Goal: Navigation & Orientation: Find specific page/section

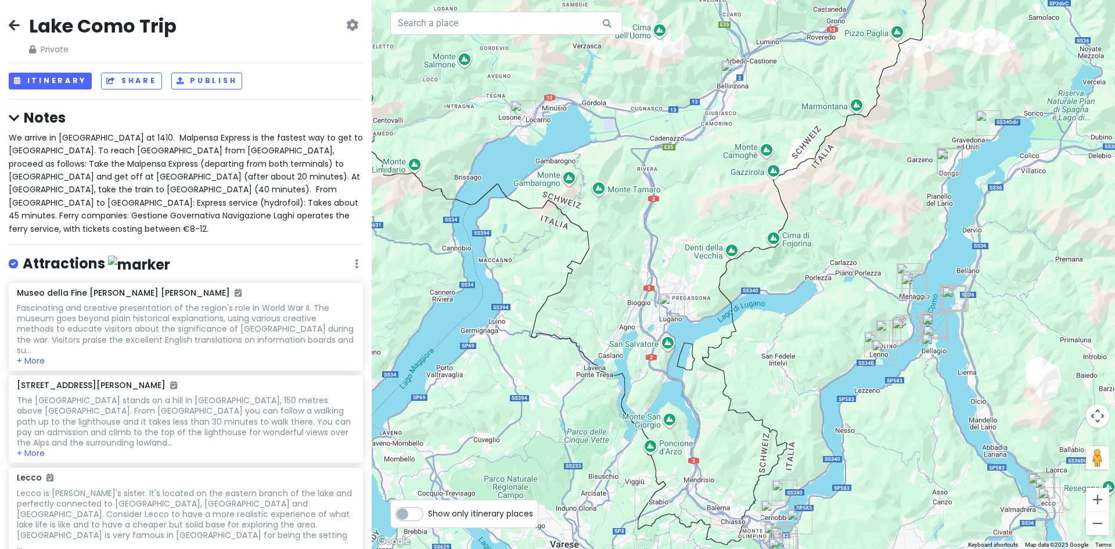
drag, startPoint x: 704, startPoint y: 128, endPoint x: 592, endPoint y: 284, distance: 191.8
click at [592, 290] on div at bounding box center [743, 274] width 743 height 549
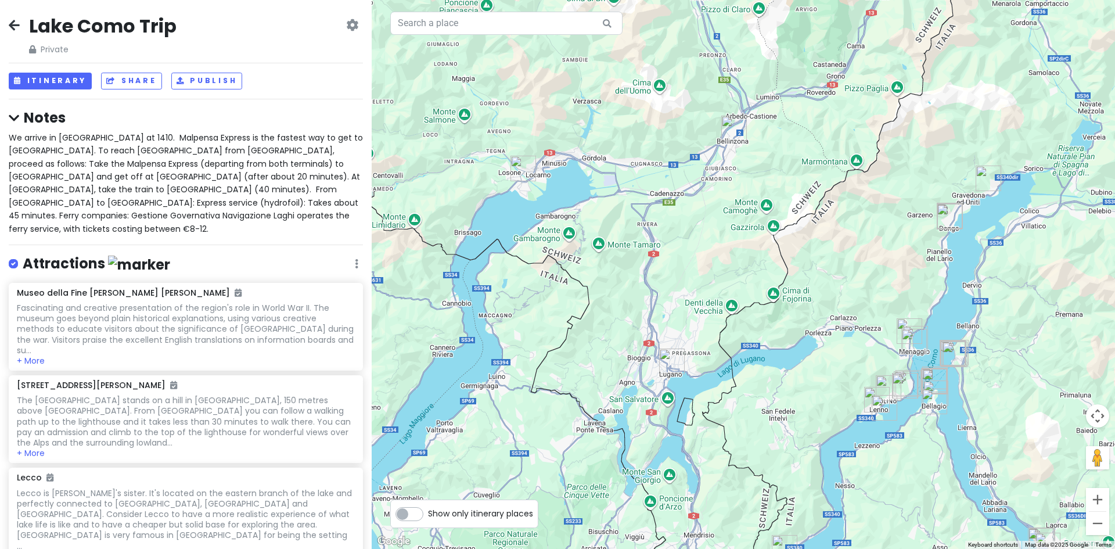
click at [682, 243] on div at bounding box center [743, 274] width 743 height 549
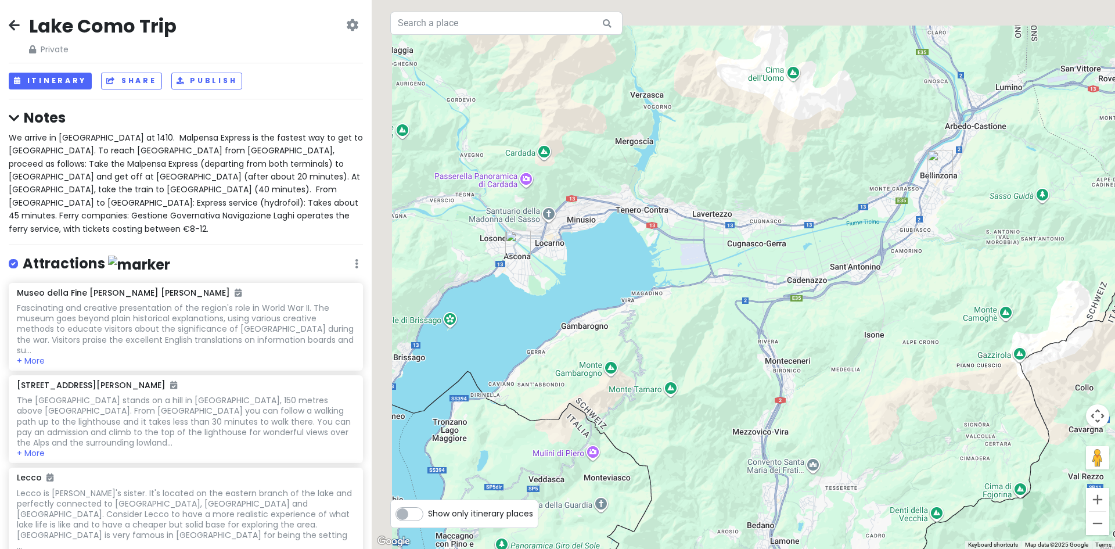
drag, startPoint x: 605, startPoint y: 279, endPoint x: 666, endPoint y: 335, distance: 82.6
click at [666, 337] on div at bounding box center [743, 274] width 743 height 549
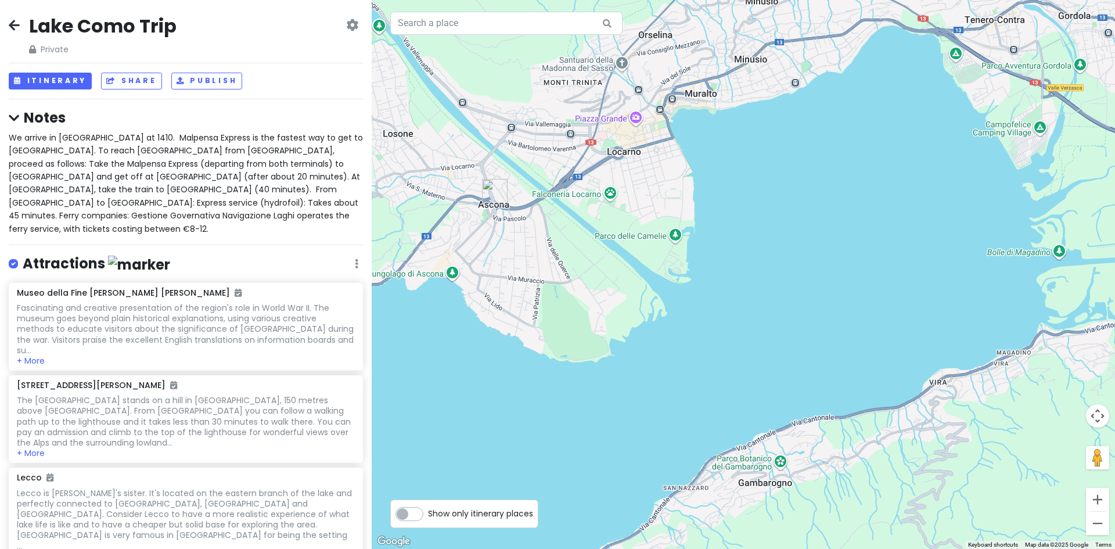
drag, startPoint x: 526, startPoint y: 260, endPoint x: 604, endPoint y: 319, distance: 98.6
click at [604, 319] on div at bounding box center [743, 274] width 743 height 549
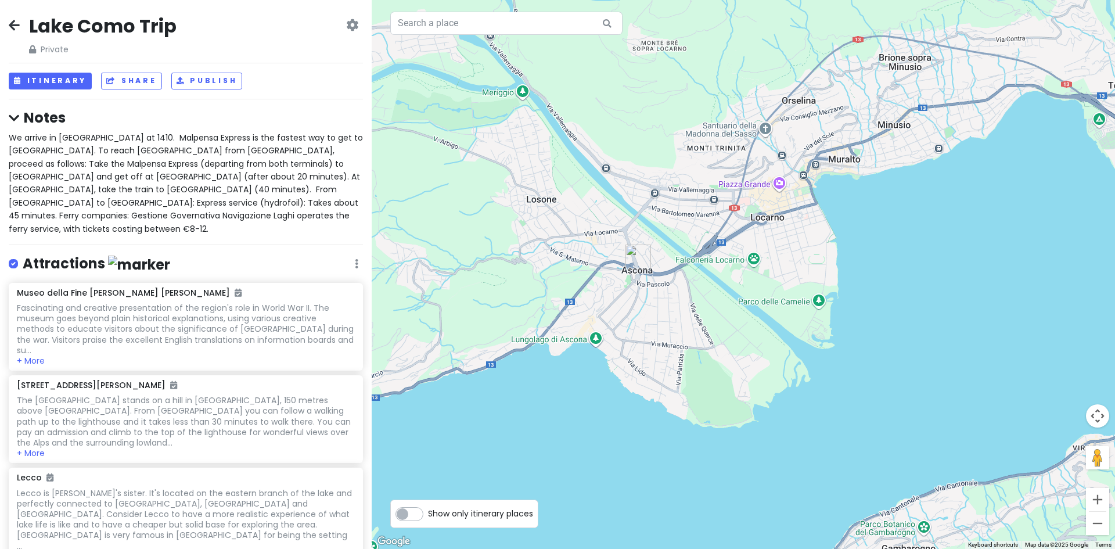
drag, startPoint x: 544, startPoint y: 311, endPoint x: 650, endPoint y: 346, distance: 112.6
click at [650, 346] on div at bounding box center [743, 274] width 743 height 549
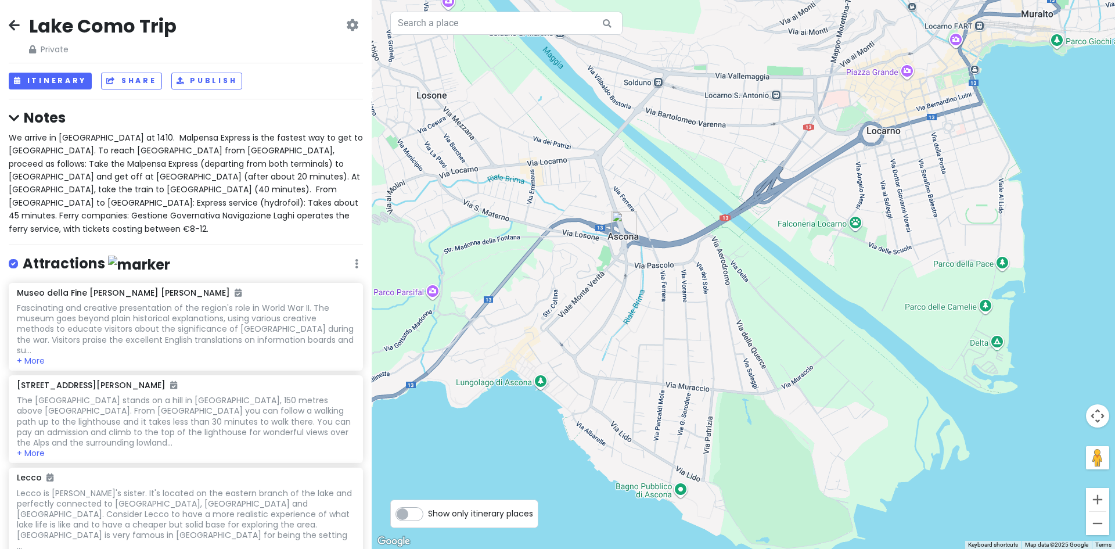
drag, startPoint x: 667, startPoint y: 296, endPoint x: 666, endPoint y: 339, distance: 43.6
click at [666, 339] on div at bounding box center [743, 274] width 743 height 549
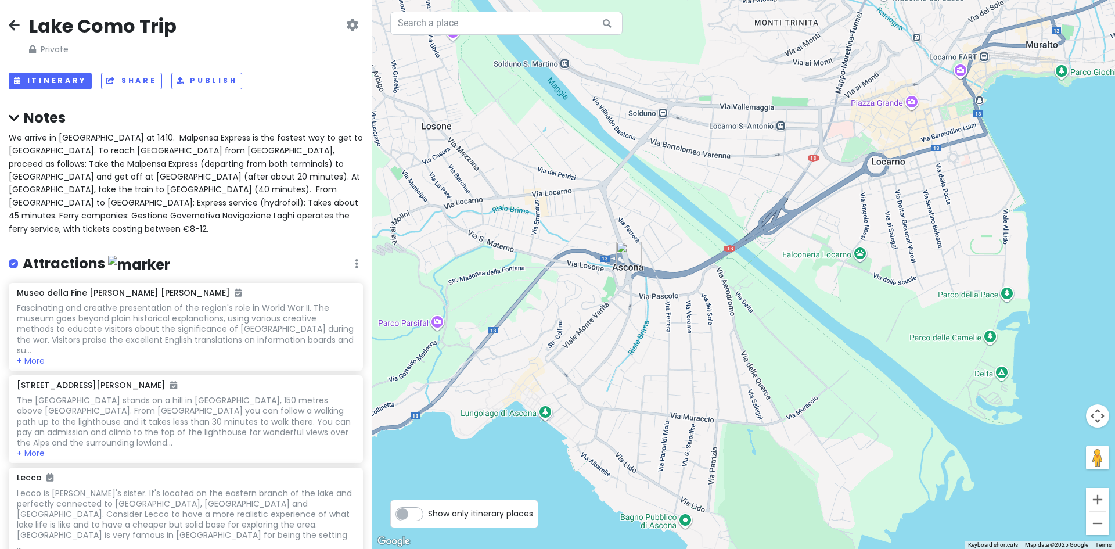
click at [663, 356] on div at bounding box center [743, 274] width 743 height 549
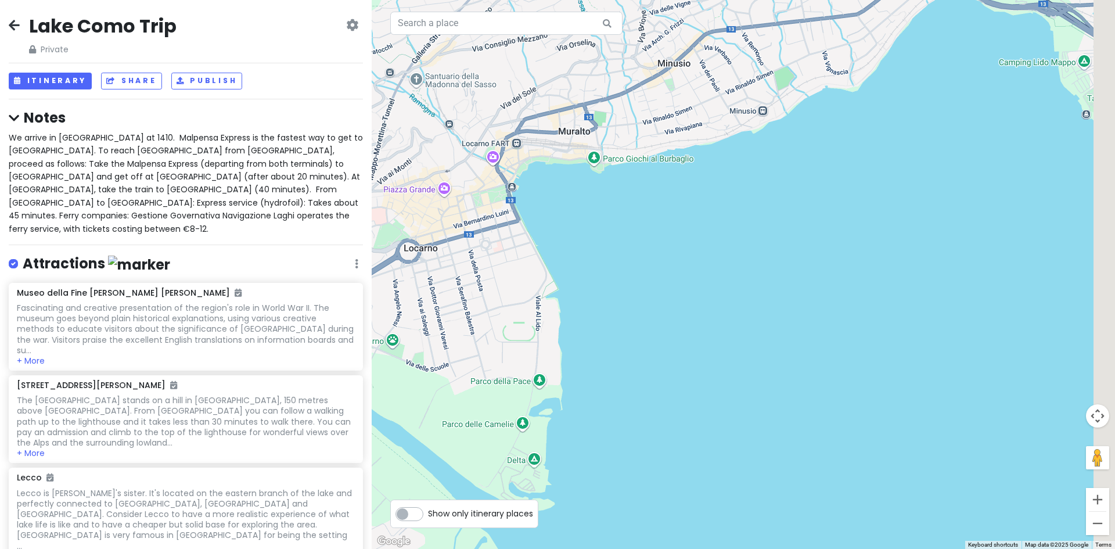
drag, startPoint x: 932, startPoint y: 263, endPoint x: 484, endPoint y: 339, distance: 453.7
click at [484, 339] on div at bounding box center [743, 274] width 743 height 549
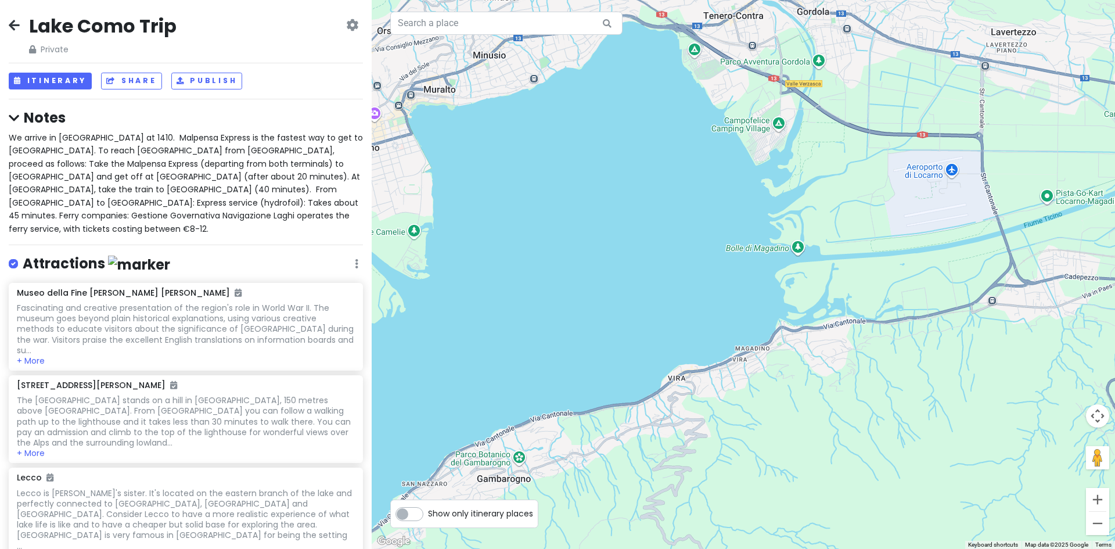
drag, startPoint x: 829, startPoint y: 344, endPoint x: 657, endPoint y: 196, distance: 226.5
click at [657, 196] on div at bounding box center [743, 274] width 743 height 549
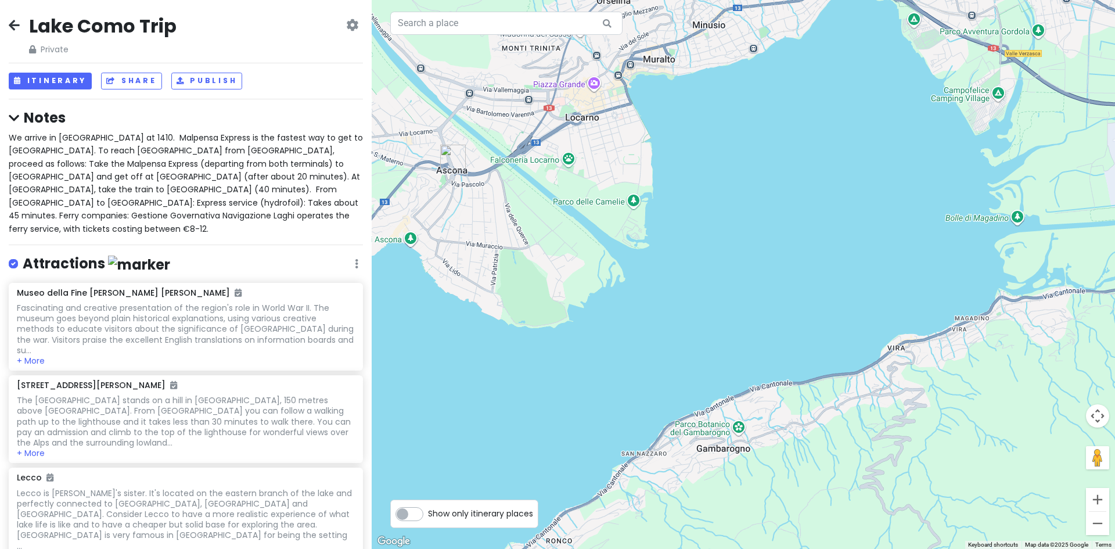
drag, startPoint x: 606, startPoint y: 249, endPoint x: 772, endPoint y: 208, distance: 170.6
click at [772, 208] on div at bounding box center [743, 274] width 743 height 549
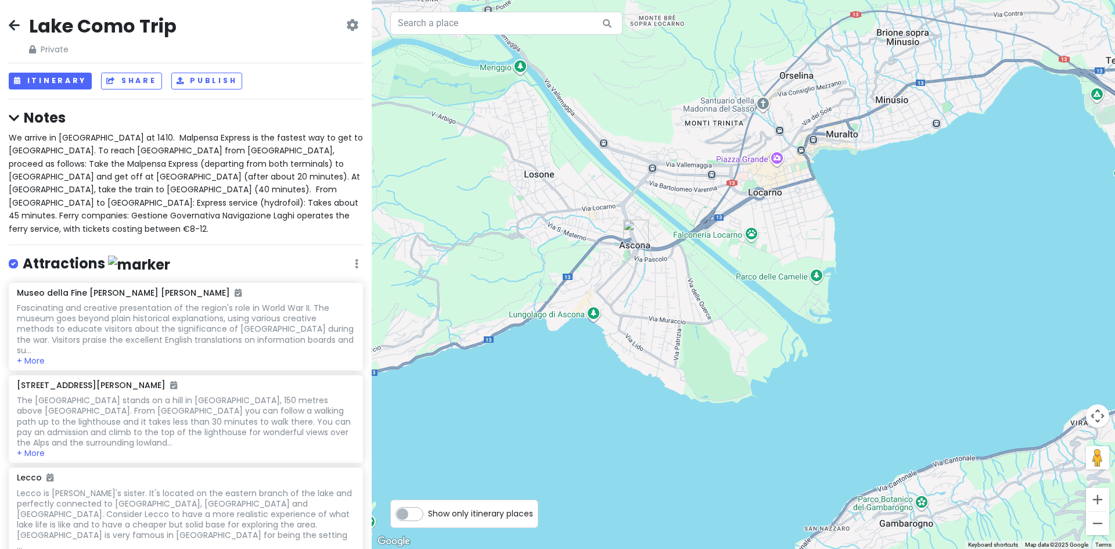
drag, startPoint x: 689, startPoint y: 254, endPoint x: 874, endPoint y: 329, distance: 199.3
click at [874, 329] on div at bounding box center [743, 274] width 743 height 549
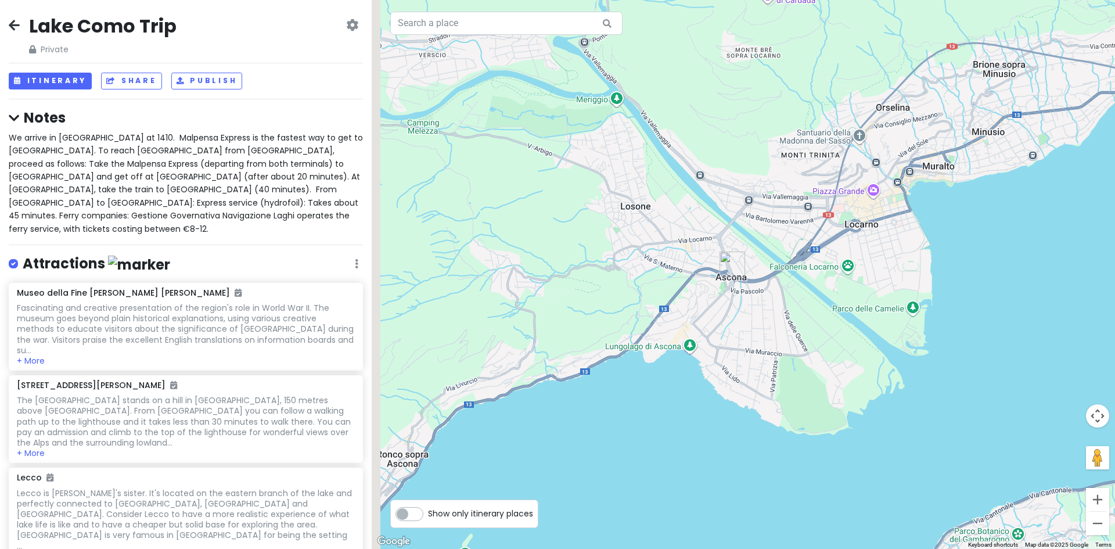
drag, startPoint x: 719, startPoint y: 376, endPoint x: 805, endPoint y: 398, distance: 88.6
click at [805, 398] on div at bounding box center [743, 274] width 743 height 549
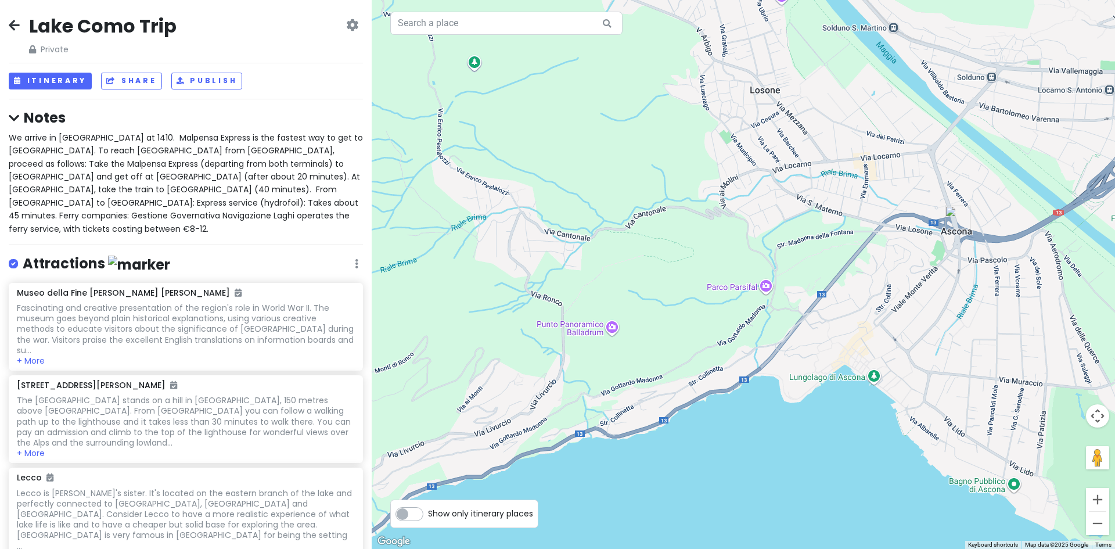
drag, startPoint x: 1030, startPoint y: 337, endPoint x: 957, endPoint y: 373, distance: 81.6
click at [957, 373] on div at bounding box center [743, 274] width 743 height 549
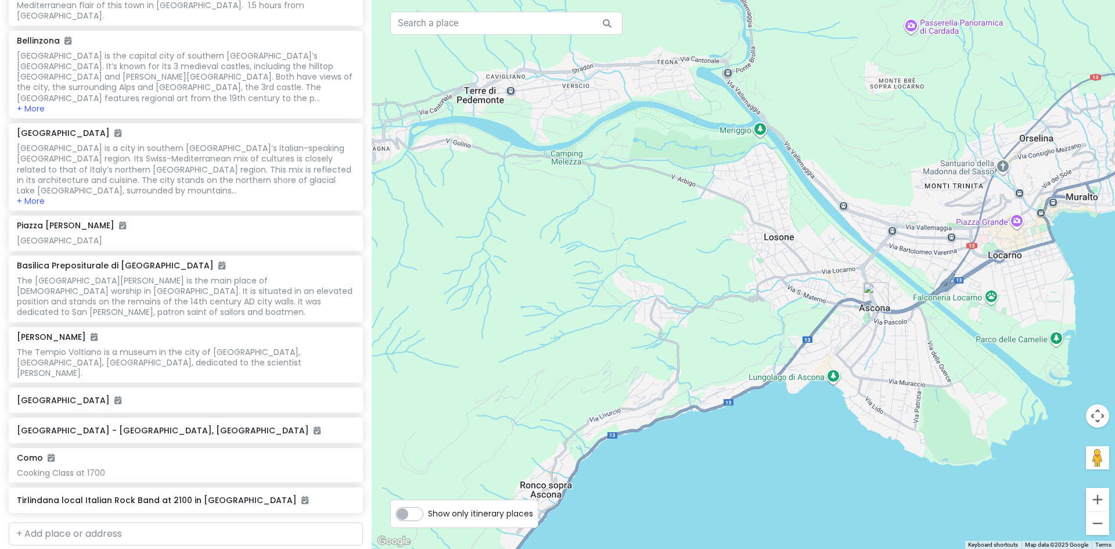
scroll to position [1626, 0]
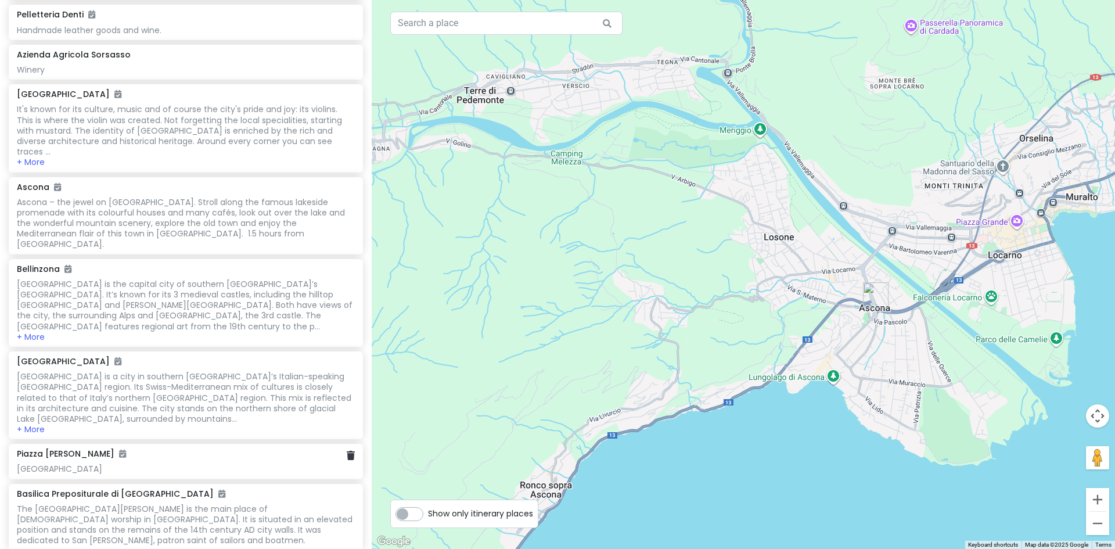
scroll to position [1336, 0]
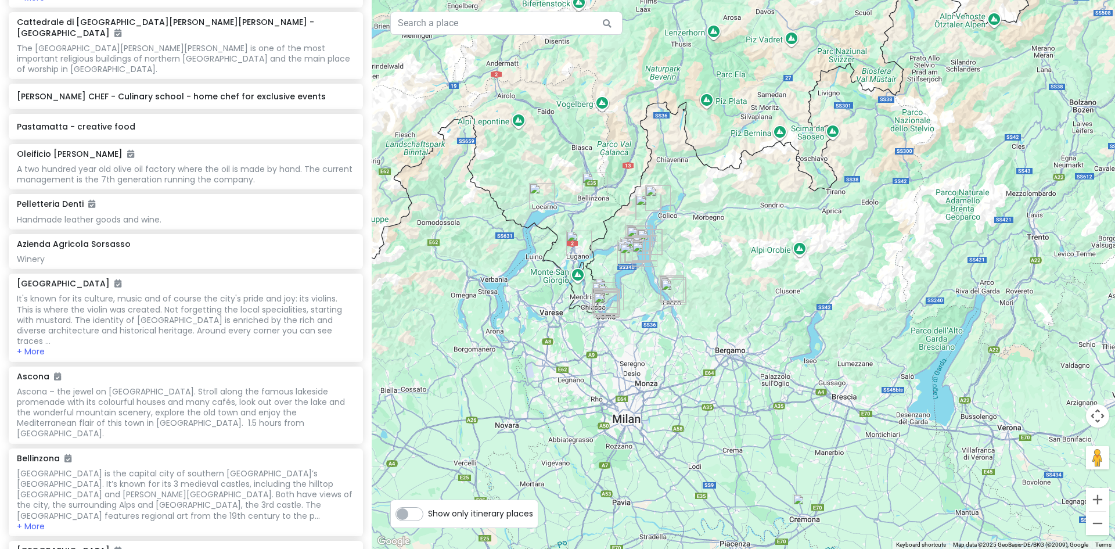
drag, startPoint x: 792, startPoint y: 402, endPoint x: 677, endPoint y: 251, distance: 189.8
click at [681, 251] on div at bounding box center [743, 274] width 743 height 549
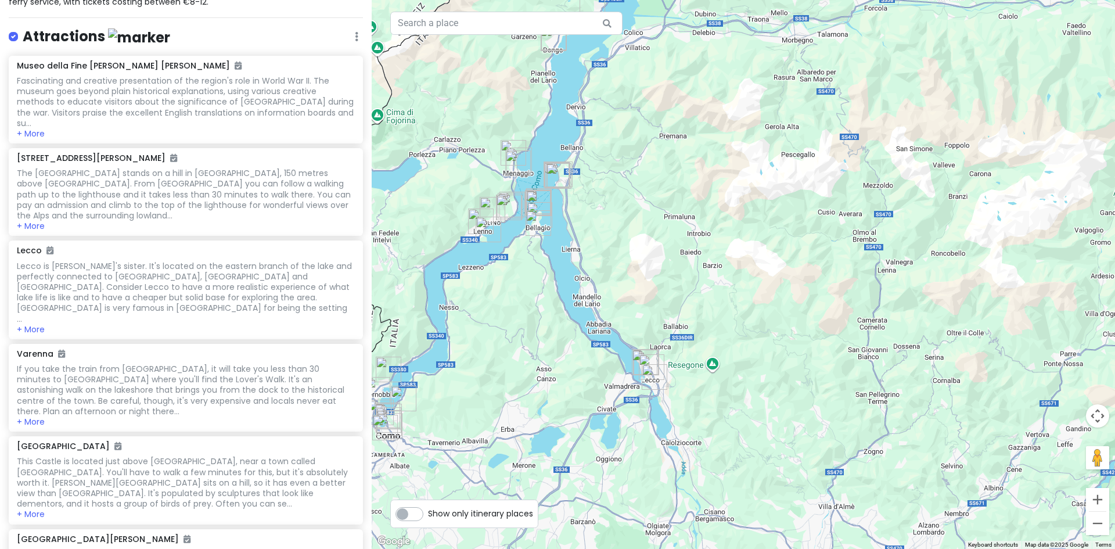
scroll to position [0, 0]
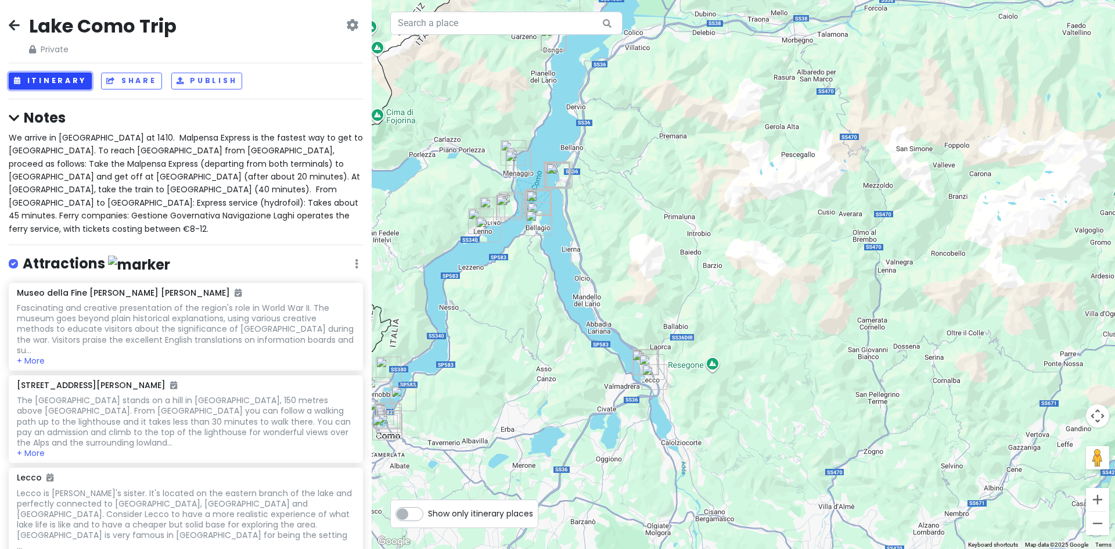
click at [63, 82] on button "Itinerary" at bounding box center [50, 81] width 83 height 17
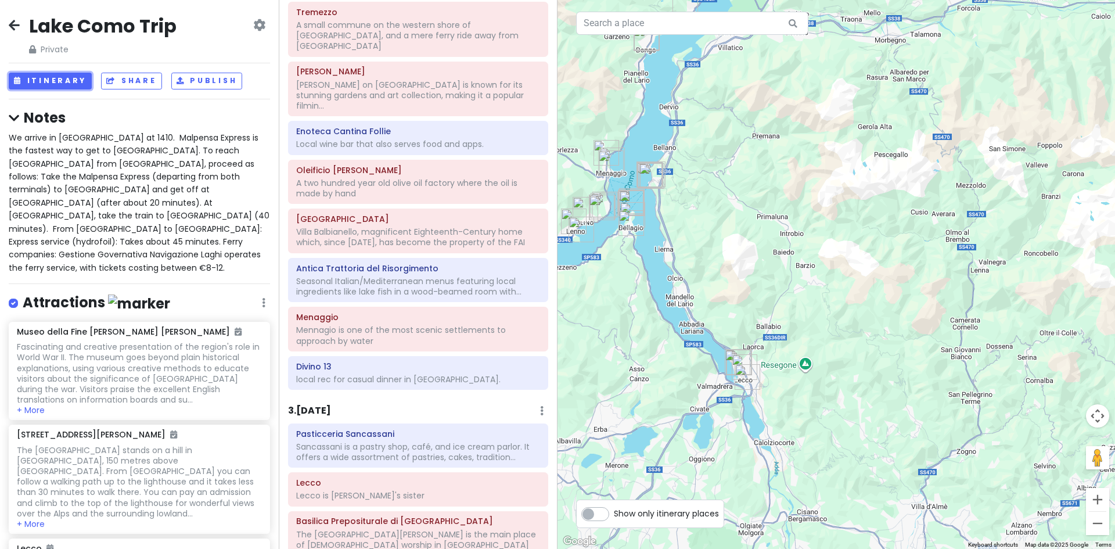
scroll to position [58, 0]
